Goal: Information Seeking & Learning: Learn about a topic

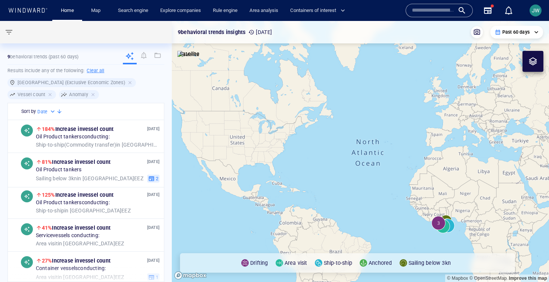
click at [420, 12] on input "text" at bounding box center [433, 10] width 43 height 11
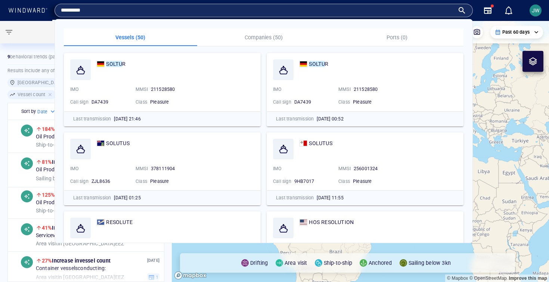
click at [201, 13] on input "*********" at bounding box center [258, 10] width 394 height 11
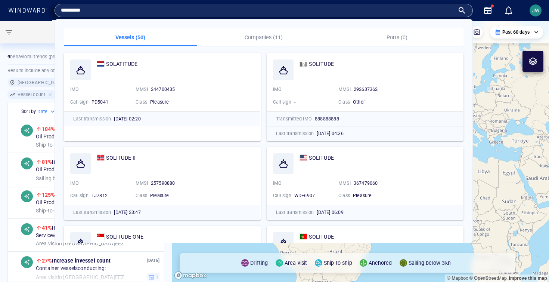
click at [197, 9] on input "*********" at bounding box center [258, 10] width 394 height 11
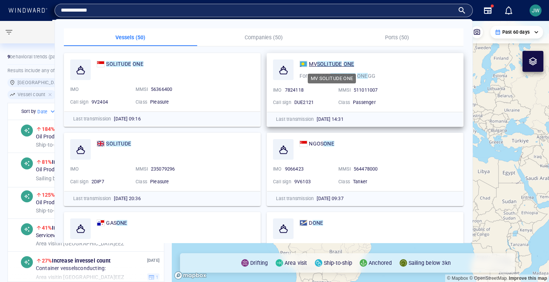
type input "**********"
click at [324, 63] on mark "SOLITUDE" at bounding box center [329, 64] width 25 height 6
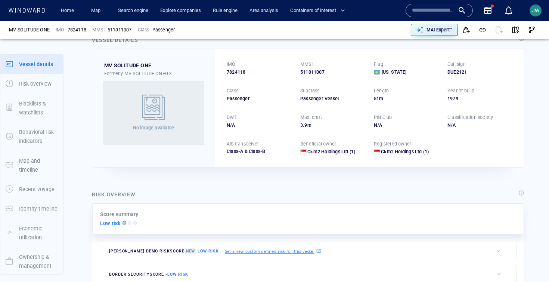
scroll to position [22, 0]
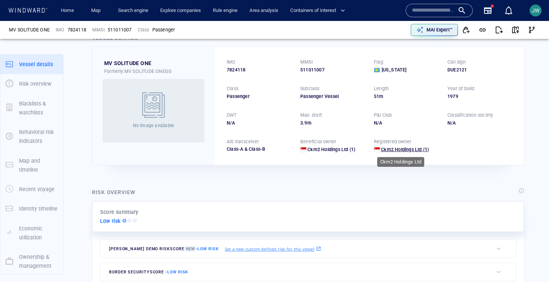
click at [395, 148] on span "Ckm2 Holdings Ltd" at bounding box center [401, 150] width 41 height 6
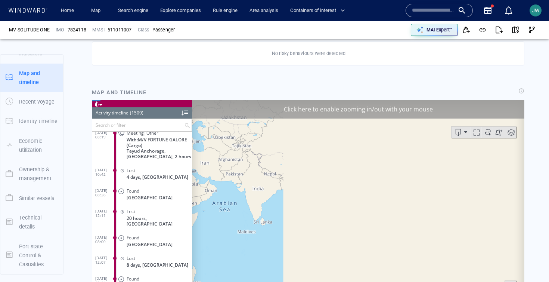
scroll to position [438, 0]
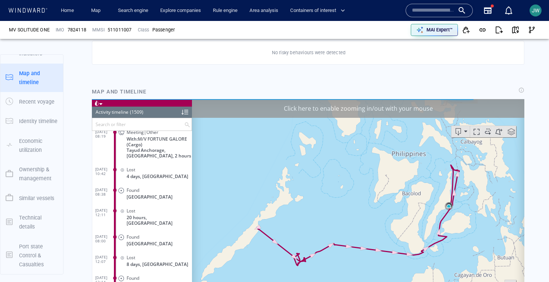
click at [461, 108] on div "Click here to enable zooming in/out with your mouse" at bounding box center [358, 108] width 333 height 19
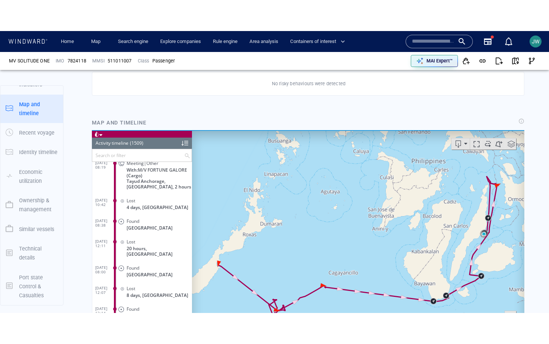
scroll to position [511, 0]
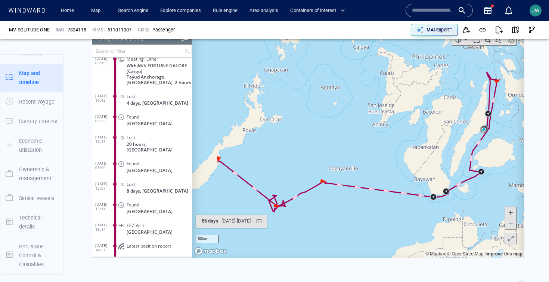
click at [510, 239] on span at bounding box center [511, 237] width 7 height 11
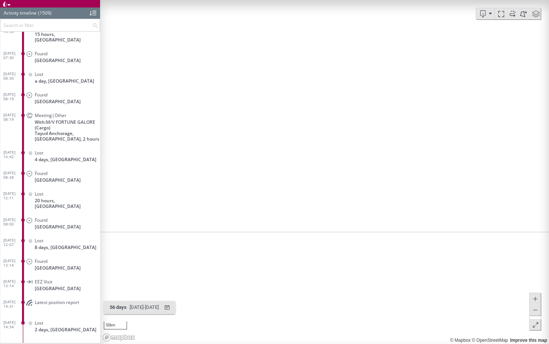
scroll to position [30806, 0]
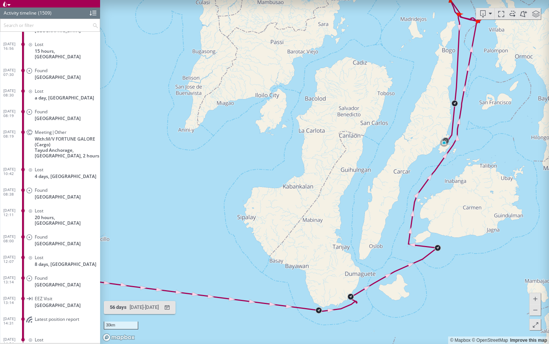
drag, startPoint x: 451, startPoint y: 133, endPoint x: 395, endPoint y: 146, distance: 57.0
click at [395, 146] on canvas "Map" at bounding box center [324, 172] width 449 height 344
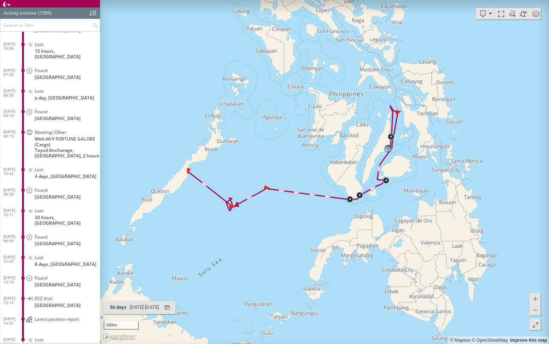
click at [515, 13] on span at bounding box center [512, 13] width 11 height 11
drag, startPoint x: 295, startPoint y: 144, endPoint x: 270, endPoint y: 152, distance: 26.4
click at [270, 152] on canvas "Map" at bounding box center [324, 172] width 449 height 344
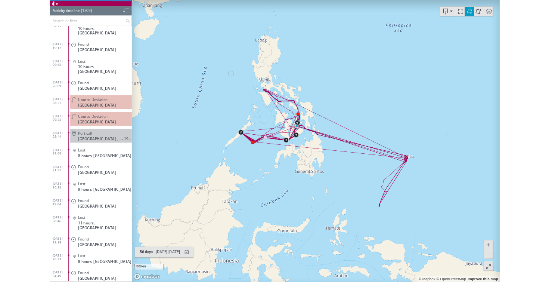
scroll to position [0, 0]
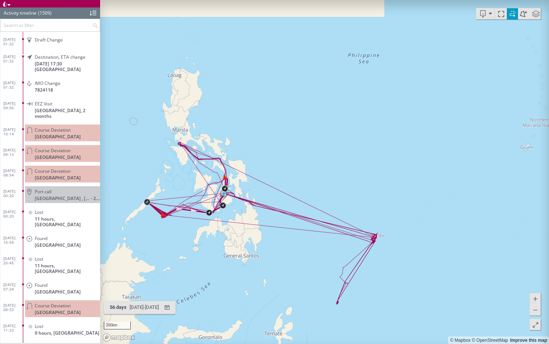
drag, startPoint x: 306, startPoint y: 255, endPoint x: 390, endPoint y: 255, distance: 84.1
click at [390, 255] on canvas "Map" at bounding box center [324, 172] width 449 height 344
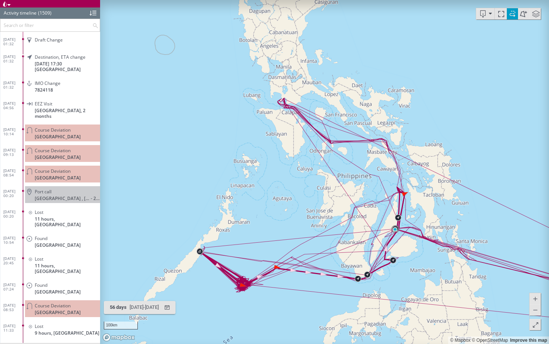
drag, startPoint x: 326, startPoint y: 205, endPoint x: 267, endPoint y: 176, distance: 65.7
click at [267, 176] on canvas "Map" at bounding box center [324, 172] width 449 height 344
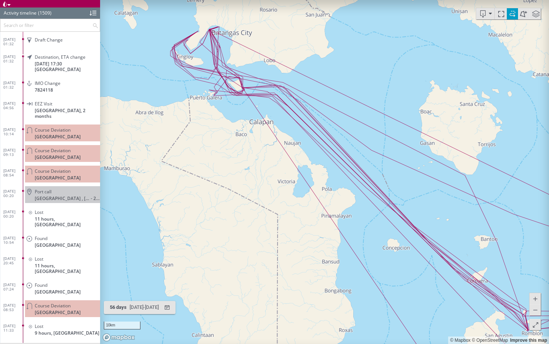
drag, startPoint x: 203, startPoint y: 45, endPoint x: 203, endPoint y: 76, distance: 31.0
click at [203, 77] on canvas "Map" at bounding box center [324, 172] width 449 height 344
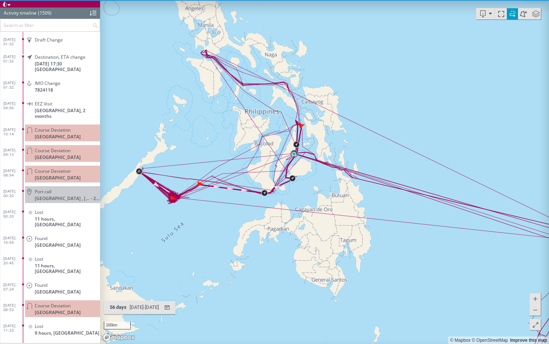
drag, startPoint x: 228, startPoint y: 138, endPoint x: 228, endPoint y: 119, distance: 18.3
click at [228, 119] on canvas "Map" at bounding box center [324, 172] width 449 height 344
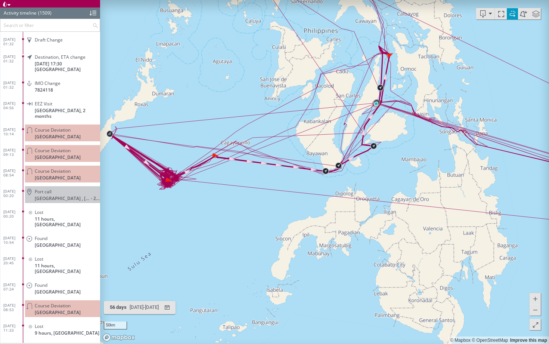
drag, startPoint x: 211, startPoint y: 147, endPoint x: 249, endPoint y: 101, distance: 60.0
click at [249, 101] on canvas "Map" at bounding box center [324, 172] width 449 height 344
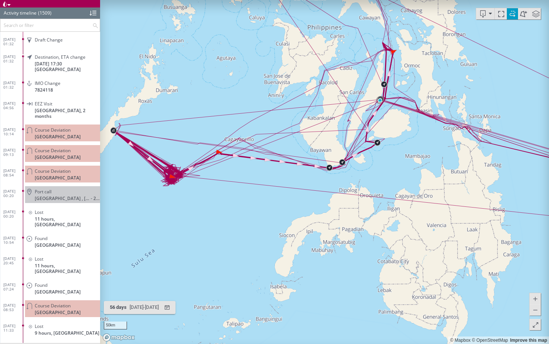
drag, startPoint x: 190, startPoint y: 134, endPoint x: 218, endPoint y: 134, distance: 28.4
click at [218, 134] on canvas "Map" at bounding box center [324, 172] width 449 height 344
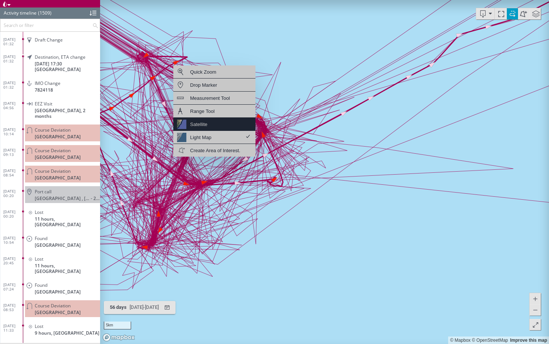
click at [215, 119] on div "Satellite" at bounding box center [214, 124] width 82 height 13
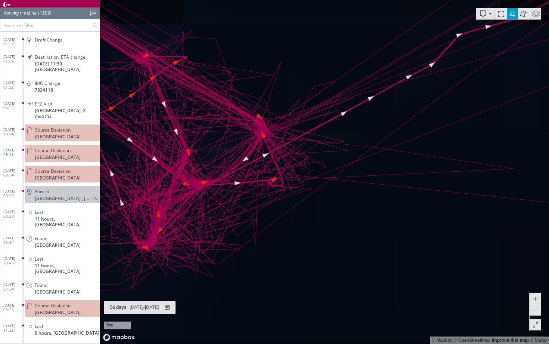
click at [512, 19] on span at bounding box center [512, 13] width 11 height 11
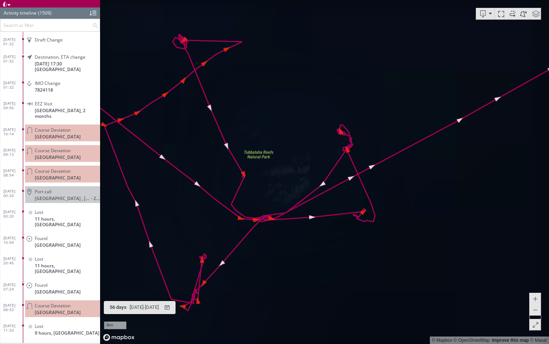
drag, startPoint x: 171, startPoint y: 183, endPoint x: 288, endPoint y: 162, distance: 118.8
click at [288, 162] on canvas "Map" at bounding box center [324, 172] width 449 height 344
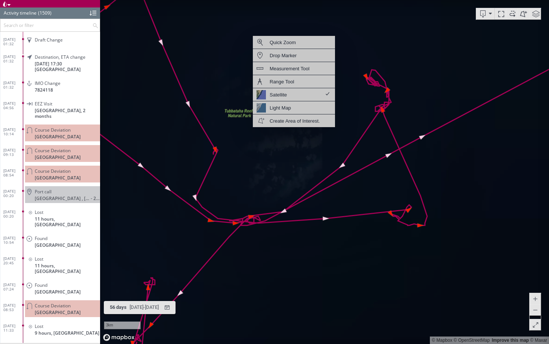
click at [459, 57] on canvas "Map" at bounding box center [324, 172] width 449 height 344
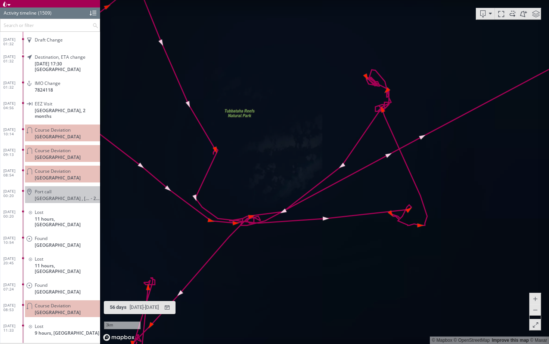
click at [537, 17] on span at bounding box center [536, 13] width 11 height 11
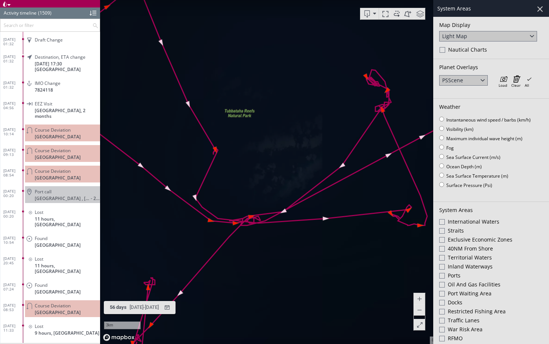
click at [445, 50] on div at bounding box center [443, 50] width 6 height 6
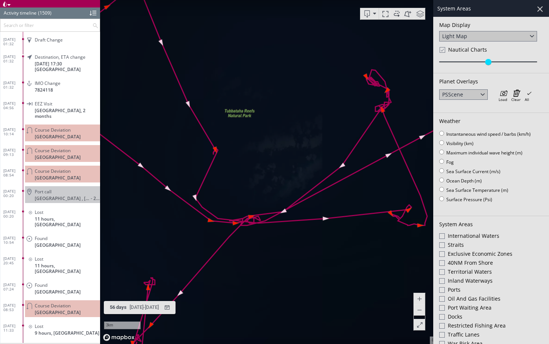
click at [540, 9] on div at bounding box center [540, 9] width 13 height 13
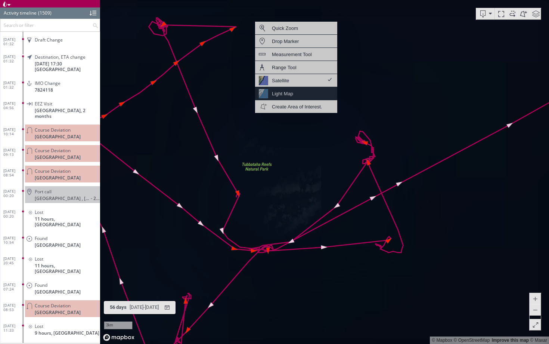
click at [293, 92] on div "Light Map" at bounding box center [282, 93] width 21 height 9
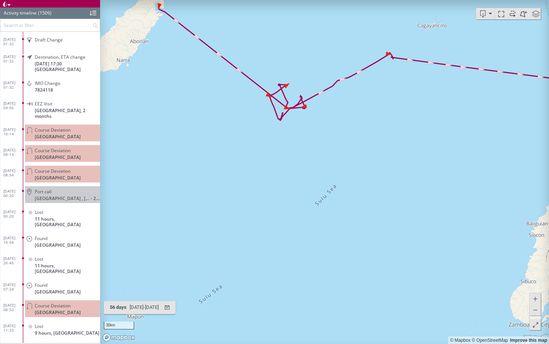
click at [536, 11] on span at bounding box center [536, 13] width 11 height 11
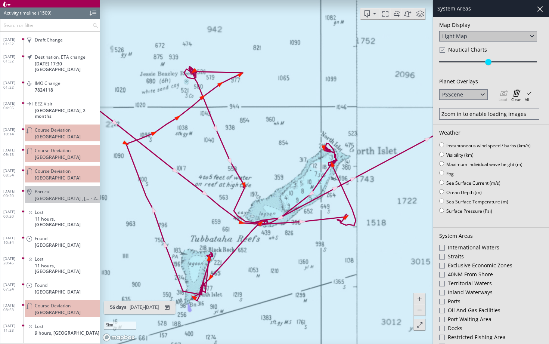
drag, startPoint x: 275, startPoint y: 136, endPoint x: 266, endPoint y: 108, distance: 29.5
click at [266, 108] on canvas "Map" at bounding box center [324, 172] width 449 height 344
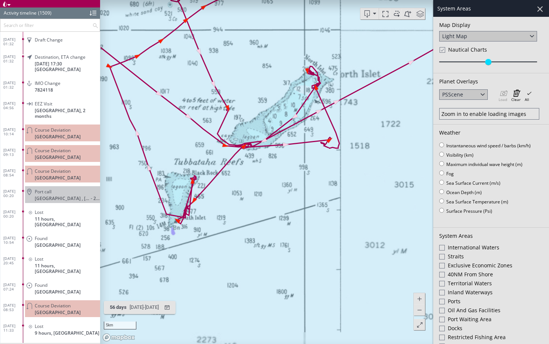
drag, startPoint x: 235, startPoint y: 140, endPoint x: 192, endPoint y: 73, distance: 78.8
click at [192, 73] on canvas "Map" at bounding box center [324, 172] width 449 height 344
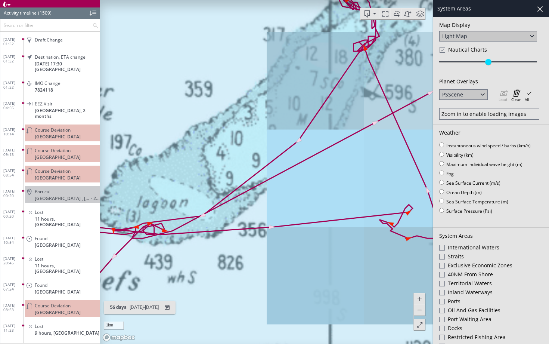
drag, startPoint x: 313, startPoint y: 115, endPoint x: 275, endPoint y: 159, distance: 58.1
click at [275, 159] on canvas "Map" at bounding box center [324, 172] width 449 height 344
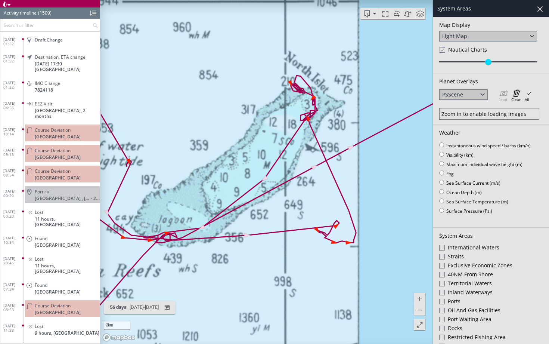
drag, startPoint x: 275, startPoint y: 159, endPoint x: 343, endPoint y: 93, distance: 95.1
click at [343, 93] on canvas "Map" at bounding box center [324, 172] width 449 height 344
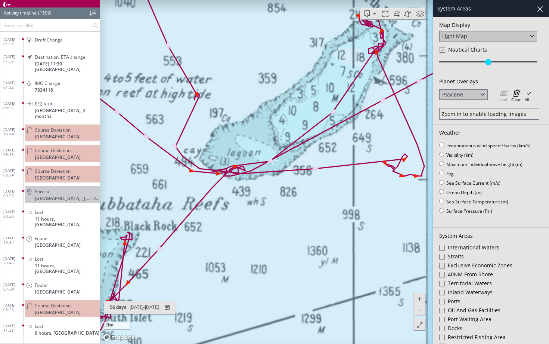
drag, startPoint x: 245, startPoint y: 186, endPoint x: 323, endPoint y: 153, distance: 84.4
click at [323, 153] on canvas "Map" at bounding box center [324, 172] width 449 height 344
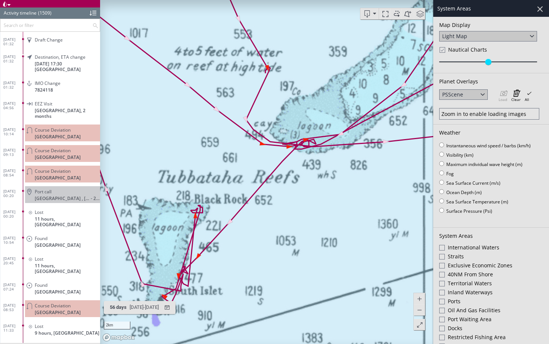
drag, startPoint x: 274, startPoint y: 258, endPoint x: 302, endPoint y: 209, distance: 56.6
click at [302, 209] on canvas "Map" at bounding box center [324, 172] width 449 height 344
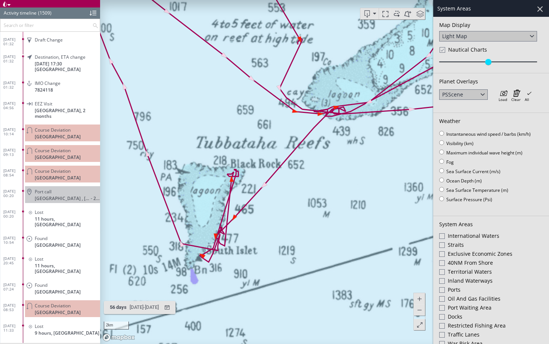
drag, startPoint x: 219, startPoint y: 271, endPoint x: 219, endPoint y: 226, distance: 44.9
click at [219, 226] on canvas "Map" at bounding box center [324, 172] width 449 height 344
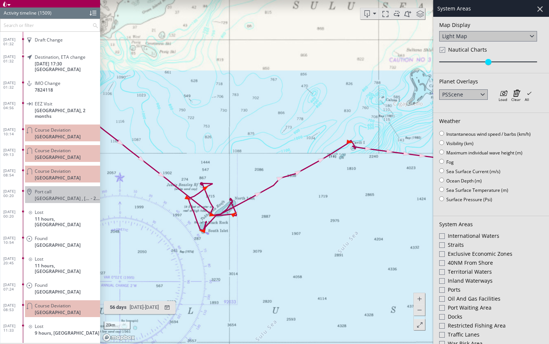
drag, startPoint x: 219, startPoint y: 243, endPoint x: 243, endPoint y: 198, distance: 50.7
click at [244, 198] on canvas "Map" at bounding box center [324, 172] width 449 height 344
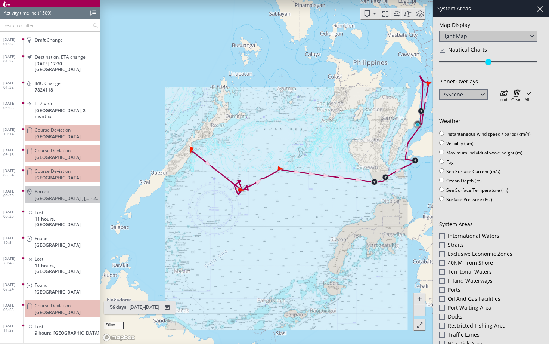
drag, startPoint x: 283, startPoint y: 201, endPoint x: 249, endPoint y: 201, distance: 33.6
click at [249, 201] on canvas "Map" at bounding box center [324, 172] width 449 height 344
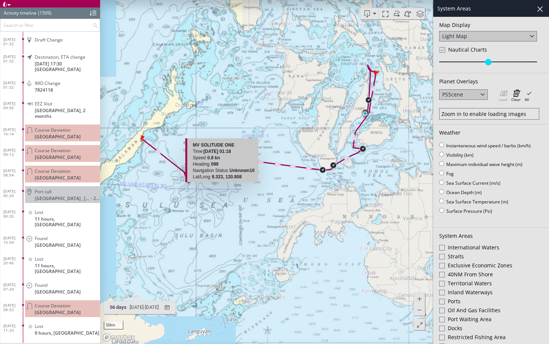
drag, startPoint x: 272, startPoint y: 170, endPoint x: 250, endPoint y: 201, distance: 38.2
click at [250, 201] on canvas "Map" at bounding box center [324, 172] width 449 height 344
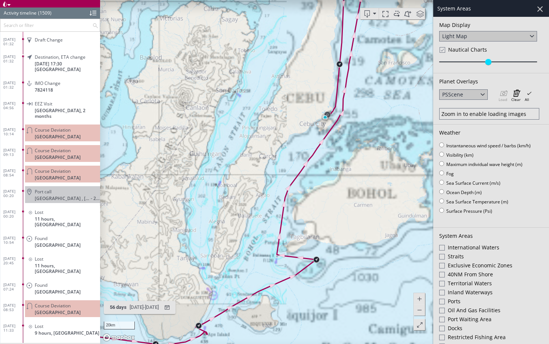
drag, startPoint x: 369, startPoint y: 97, endPoint x: 317, endPoint y: 224, distance: 137.8
click at [317, 224] on canvas "Map" at bounding box center [324, 172] width 449 height 344
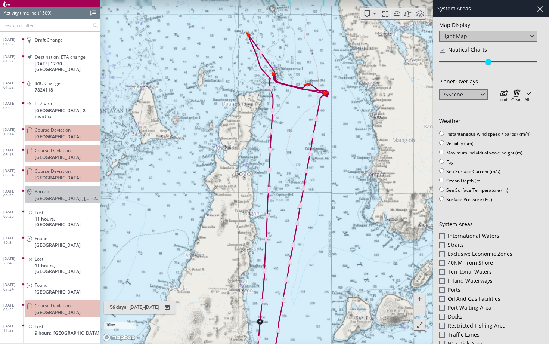
drag, startPoint x: 299, startPoint y: 100, endPoint x: 321, endPoint y: 151, distance: 55.1
click at [321, 151] on canvas "Map" at bounding box center [324, 172] width 449 height 344
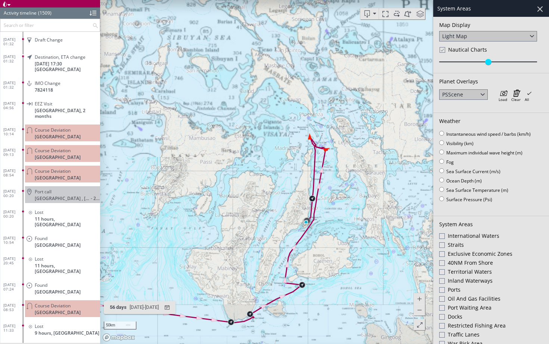
drag, startPoint x: 249, startPoint y: 107, endPoint x: 249, endPoint y: 132, distance: 24.7
click at [249, 132] on canvas "Map" at bounding box center [324, 172] width 449 height 344
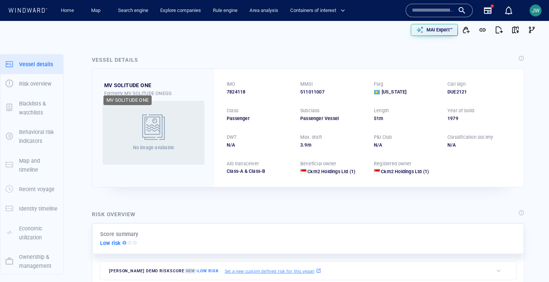
click at [124, 84] on div "MV SOLITUDE ONE" at bounding box center [127, 85] width 47 height 9
copy div "MV SOLITUDE ONE"
click at [530, 116] on div "Vessel details MV SOLITUDE ONE Formerly: MV SOLITUDE ONEGG No image available I…" at bounding box center [308, 121] width 445 height 144
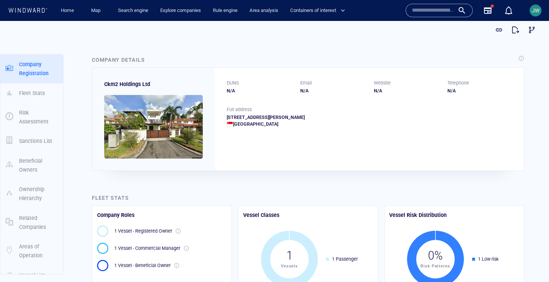
click at [158, 120] on img at bounding box center [153, 127] width 99 height 64
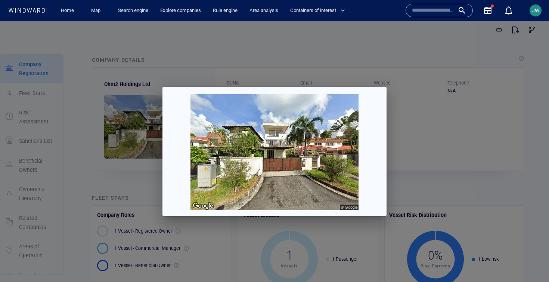
click at [475, 145] on div at bounding box center [274, 151] width 549 height 261
